Goal: Information Seeking & Learning: Learn about a topic

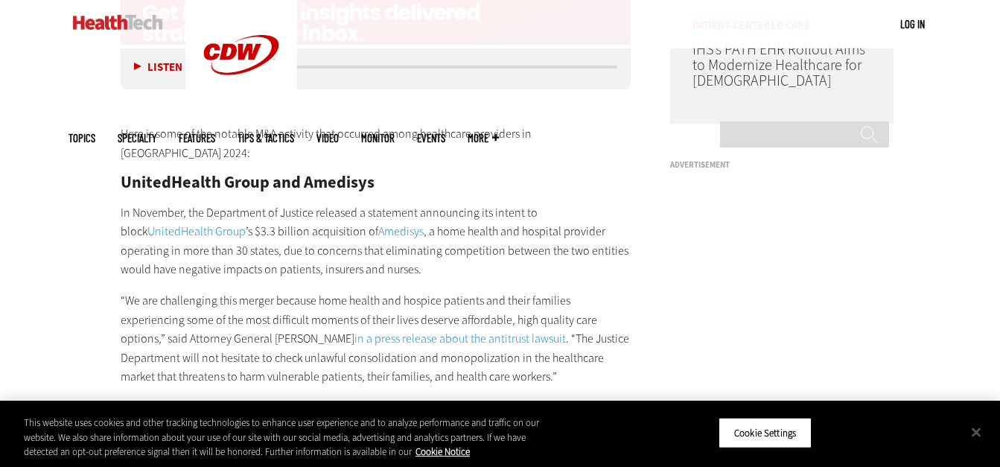
scroll to position [1375, 0]
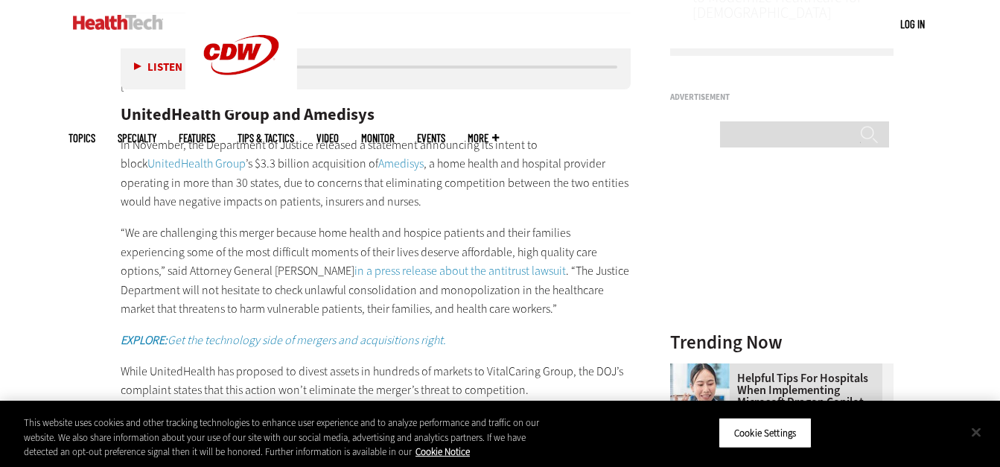
click at [977, 437] on button "Close" at bounding box center [976, 432] width 33 height 33
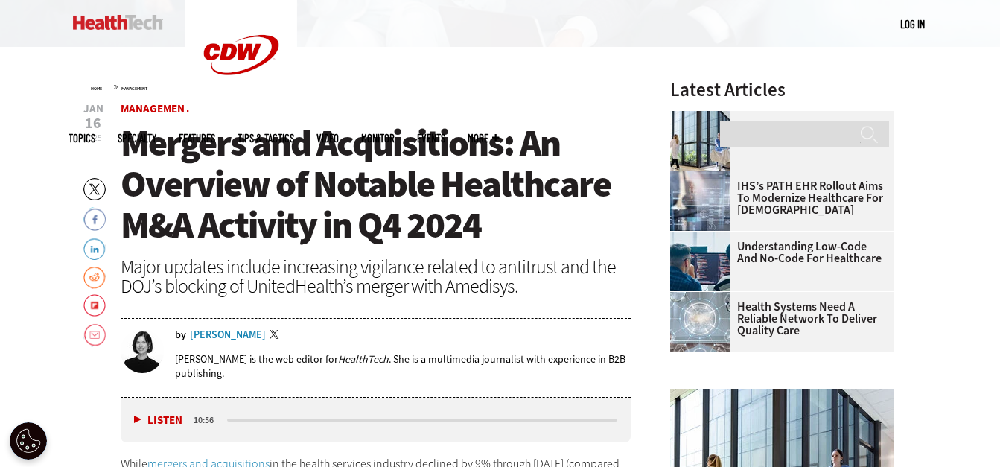
scroll to position [451, 0]
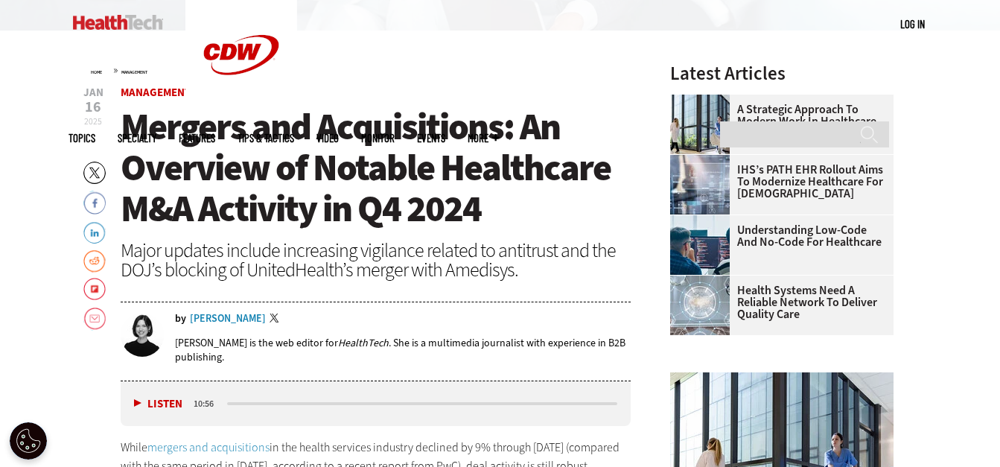
click at [808, 237] on link "Understanding Low-Code and No-Code for Healthcare" at bounding box center [777, 236] width 215 height 24
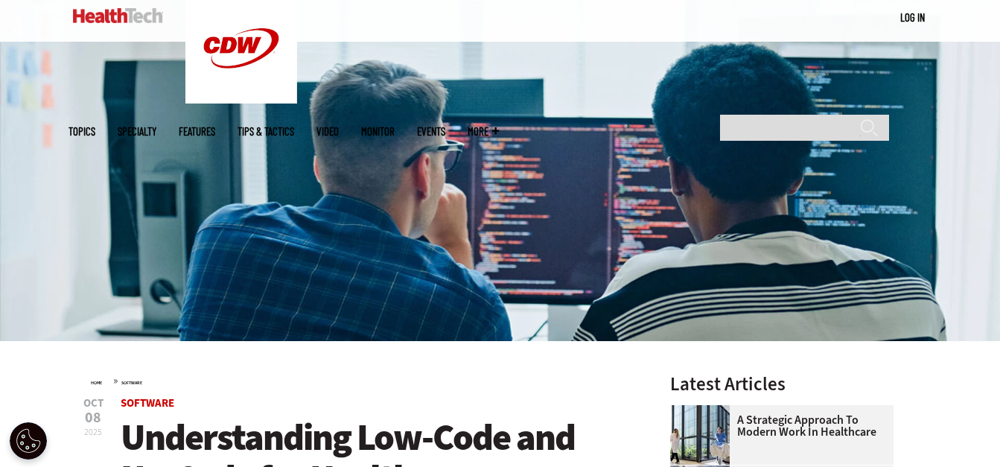
scroll to position [99, 0]
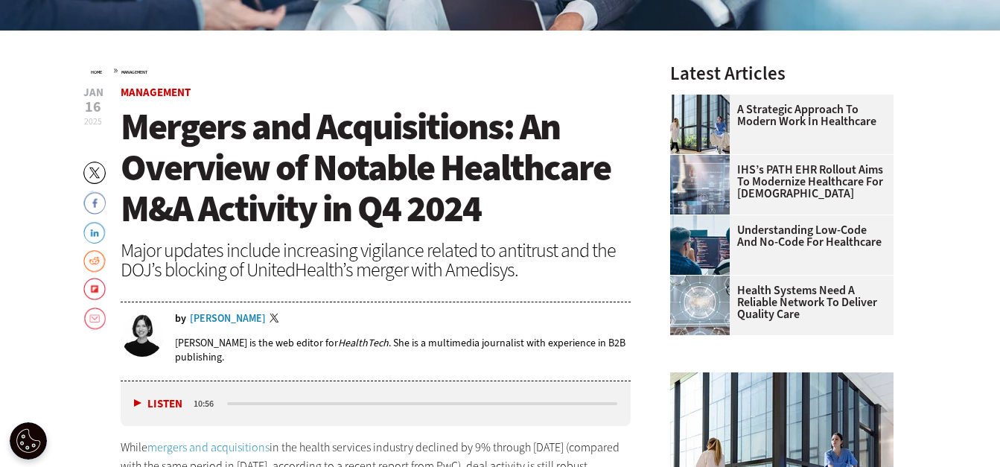
click at [782, 127] on link "A Strategic Approach to Modern Work in Healthcare" at bounding box center [777, 116] width 215 height 24
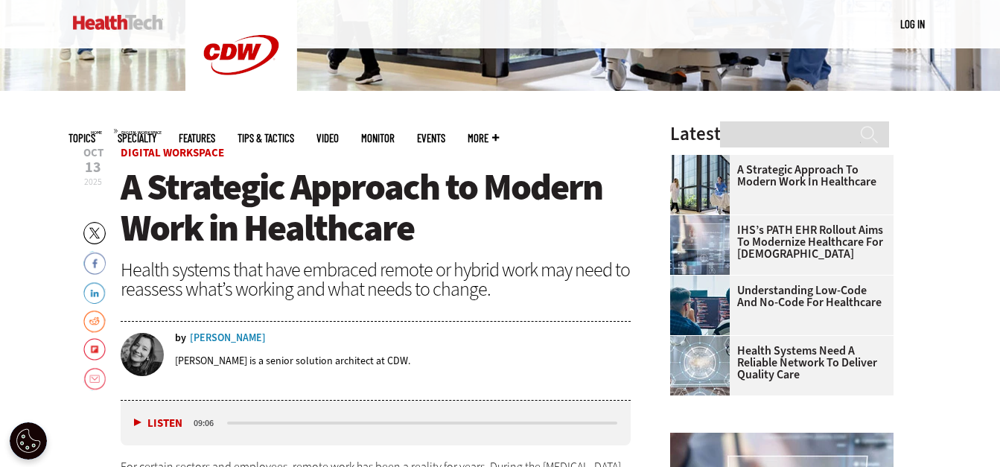
scroll to position [626, 0]
